Goal: Feedback & Contribution: Submit feedback/report problem

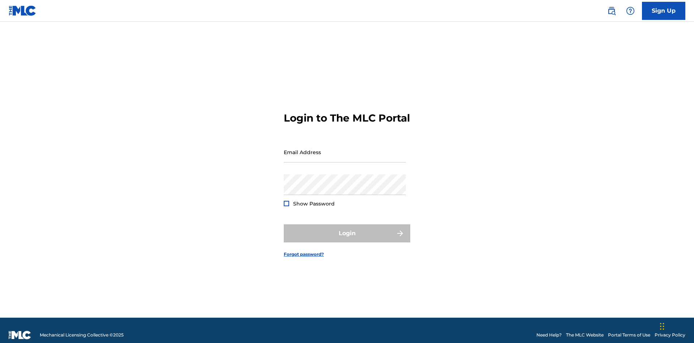
scroll to position [9, 0]
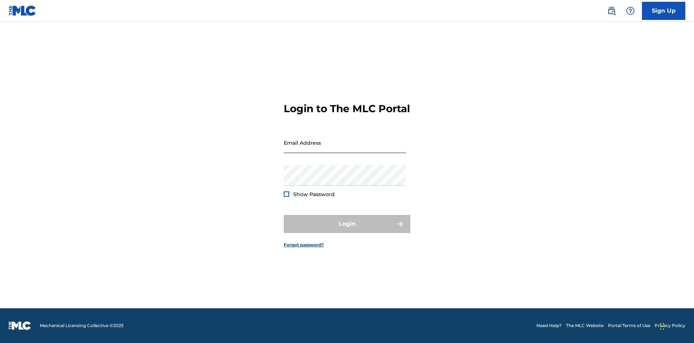
click at [345, 149] on input "Email Address" at bounding box center [345, 142] width 122 height 21
type input "[EMAIL_ADDRESS][DOMAIN_NAME]"
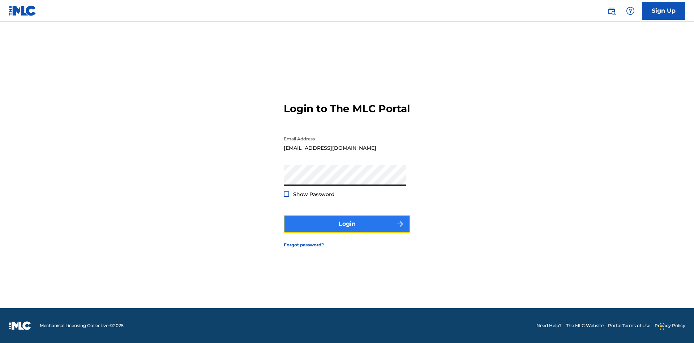
click at [347, 230] on button "Login" at bounding box center [347, 224] width 126 height 18
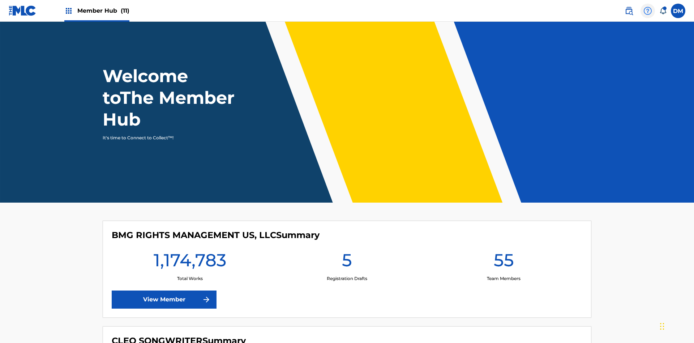
click at [648, 10] on img at bounding box center [647, 11] width 9 height 9
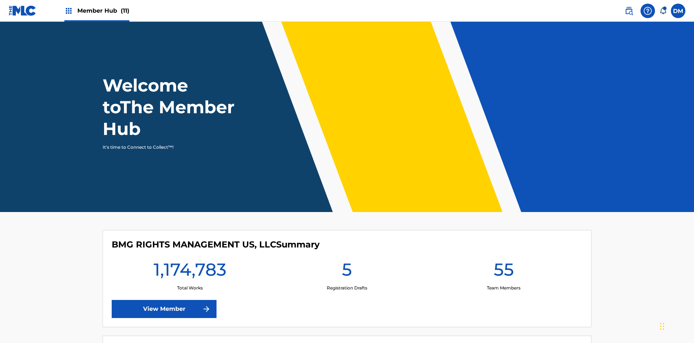
click at [648, 30] on link "Contact us" at bounding box center [647, 30] width 61 height 17
select select "I need help with managing my catalog"
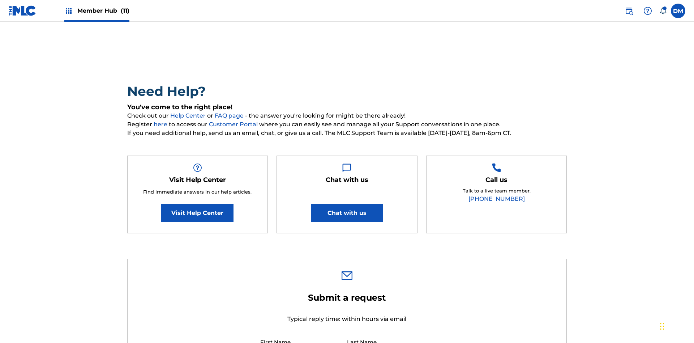
select select "I need help editing my works"
type textarea "pL3FlaTxk8CuODH3XXbb"
type input "C:\fakepath\jpg_test_document.jpg"
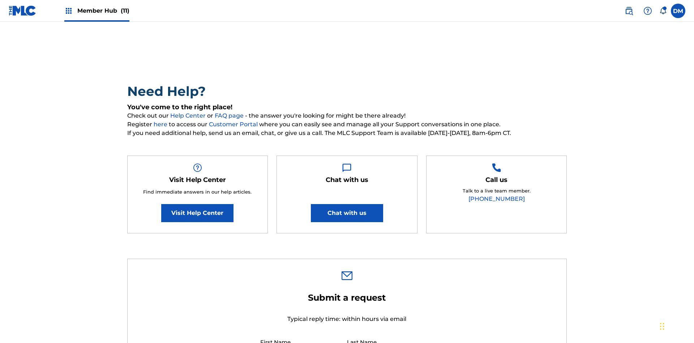
type textarea "pL3FlaTxk8CuODH3XXbb"
